Goal: Transaction & Acquisition: Purchase product/service

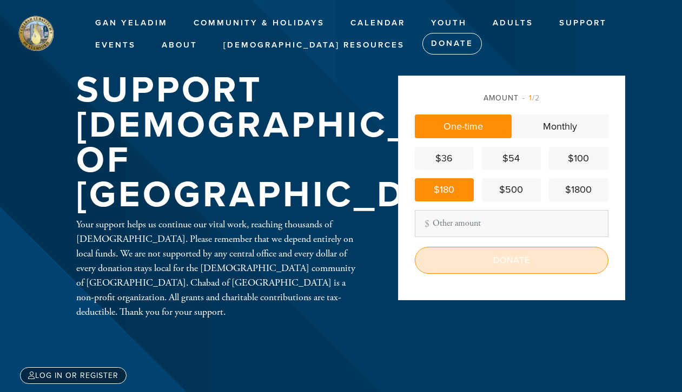
click at [509, 261] on input "Donate" at bounding box center [512, 260] width 194 height 27
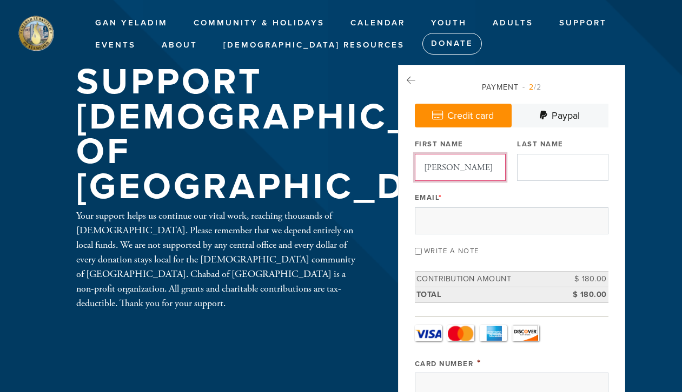
type input "[PERSON_NAME]"
type input "Manger"
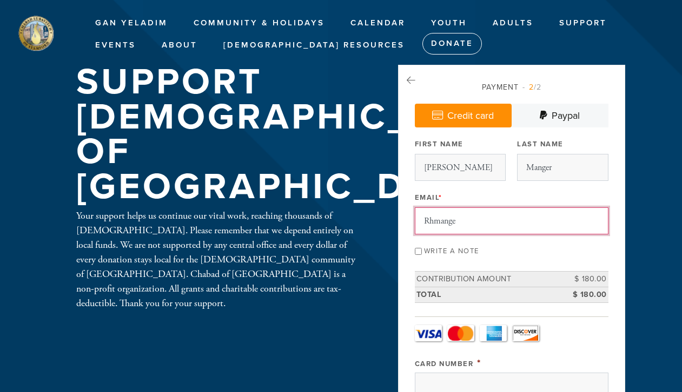
type input "Rhmanger"
type input "[EMAIL_ADDRESS][DOMAIN_NAME]"
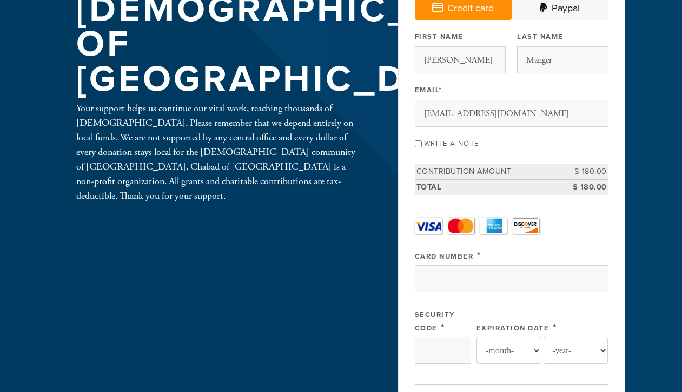
scroll to position [108, 0]
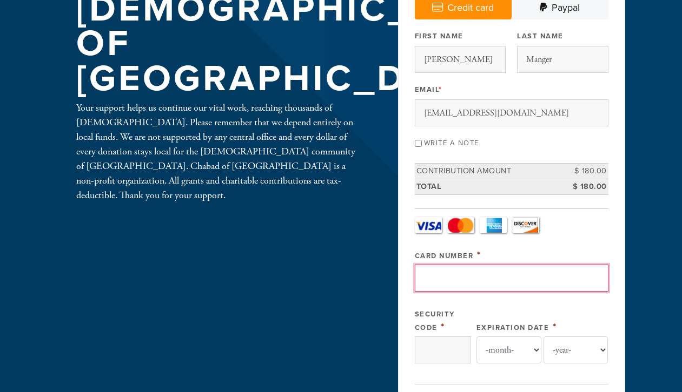
click at [438, 271] on input "Card Number" at bounding box center [512, 278] width 194 height 27
click at [439, 277] on input "[CREDIT_CARD_NUMBER]" at bounding box center [512, 278] width 194 height 27
click at [457, 276] on input "[CREDIT_CARD_NUMBER]" at bounding box center [512, 278] width 194 height 27
click at [475, 276] on input "4400660836535681" at bounding box center [512, 278] width 194 height 27
type input "4400660836535681"
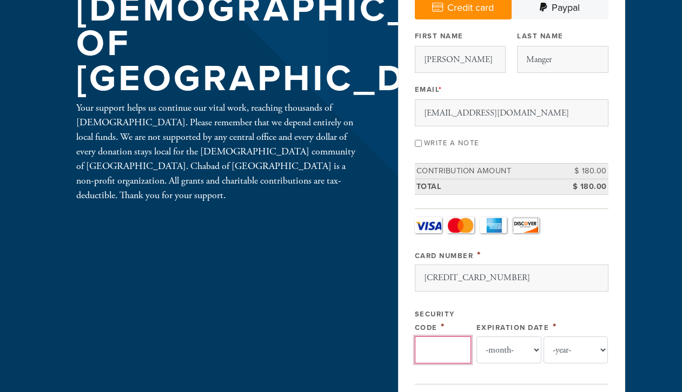
click at [438, 348] on input "Security Code" at bounding box center [443, 350] width 56 height 27
type input "417"
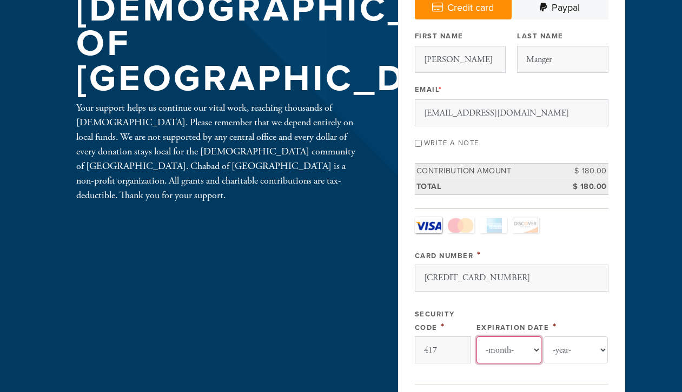
select select "5"
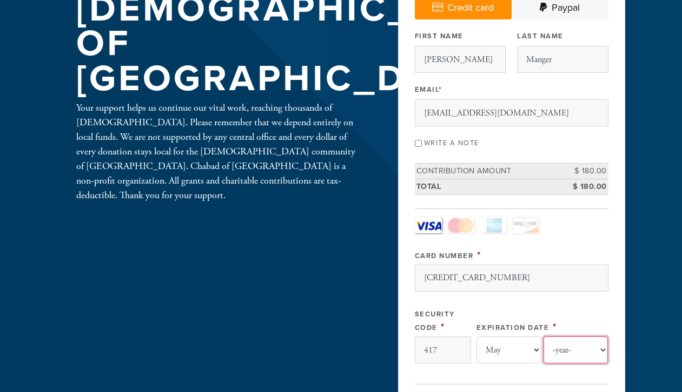
select select "2026"
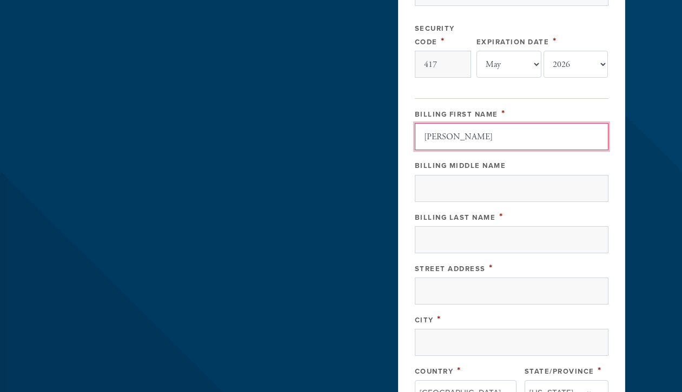
scroll to position [402, 0]
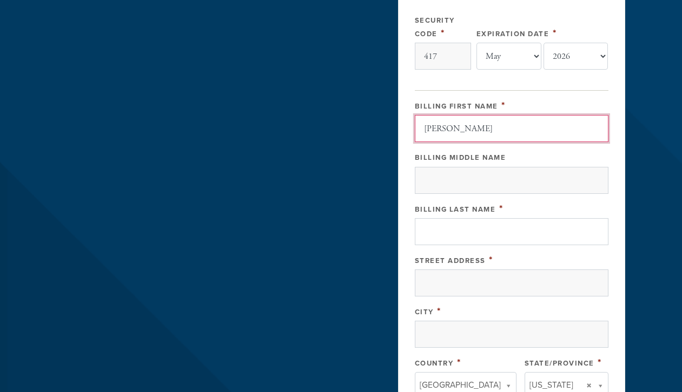
type input "Renee"
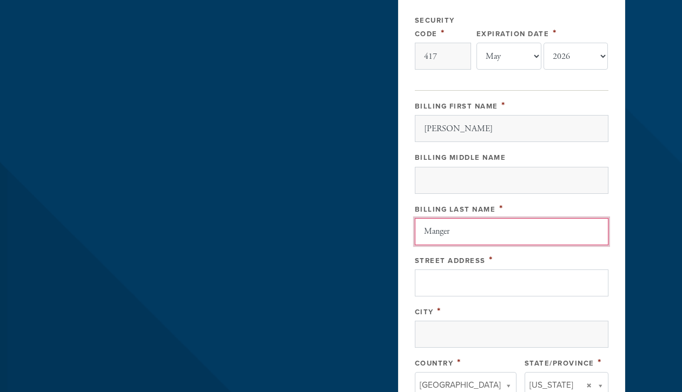
type input "Manger"
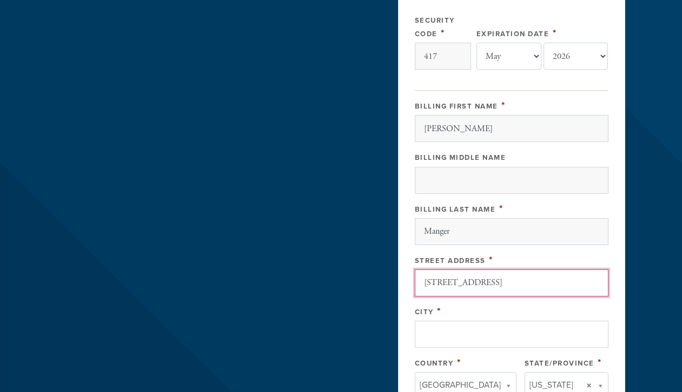
type input "168 Colonial Road, Apt #5"
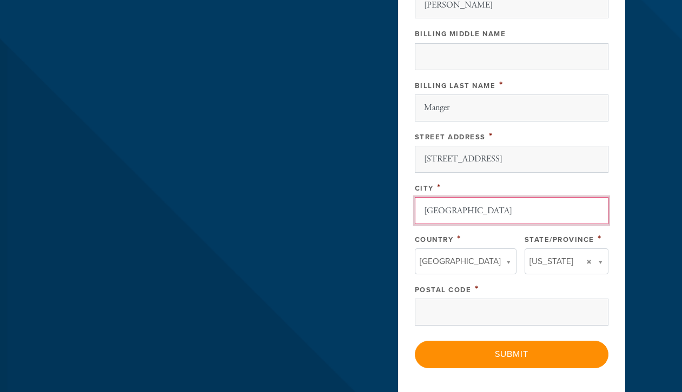
scroll to position [533, 0]
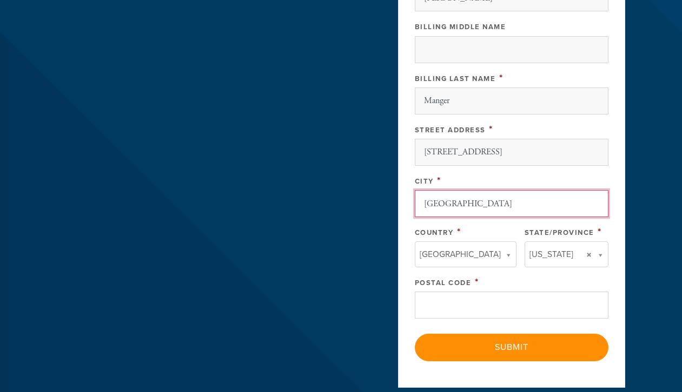
type input "Stamford"
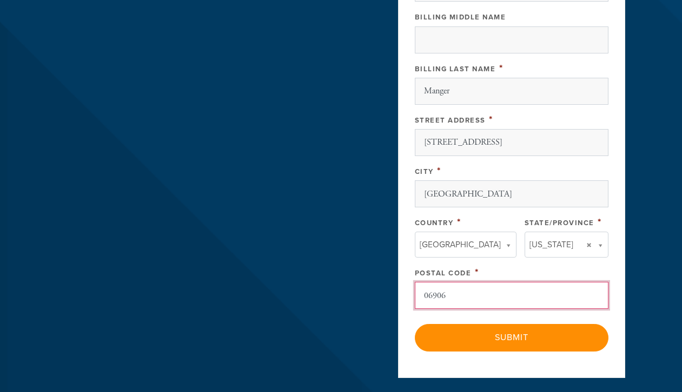
scroll to position [546, 0]
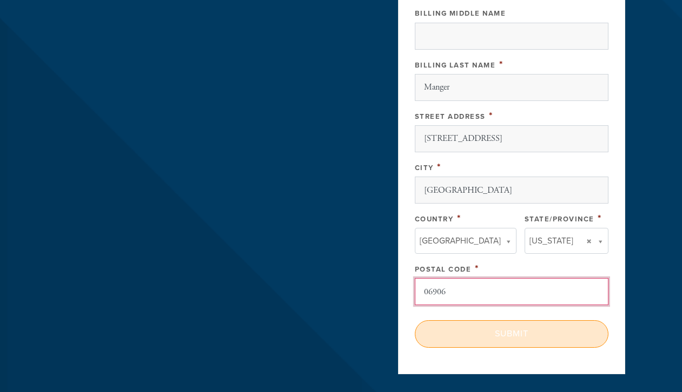
type input "06906"
click at [512, 336] on input "Submit" at bounding box center [512, 334] width 194 height 27
